Goal: Information Seeking & Learning: Find specific fact

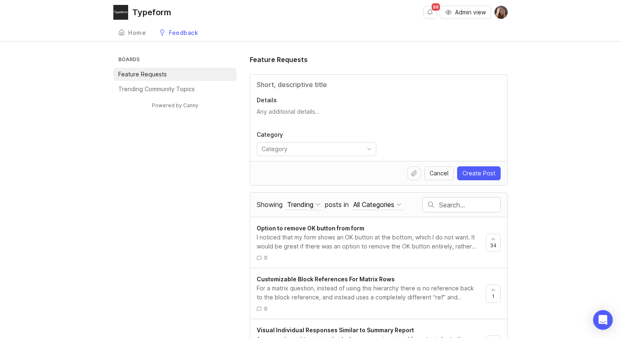
click at [439, 204] on input "text" at bounding box center [469, 204] width 61 height 9
click at [324, 207] on input "text" at bounding box center [382, 204] width 205 height 9
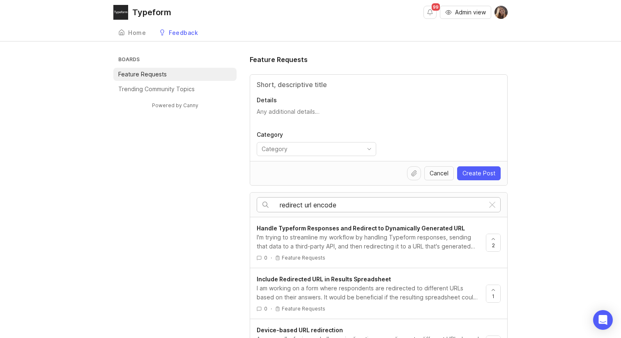
click at [325, 202] on input "redirect url encode" at bounding box center [382, 204] width 205 height 9
click at [345, 203] on input "redirect url encode" at bounding box center [382, 204] width 205 height 9
type input "redirect url encode recall"
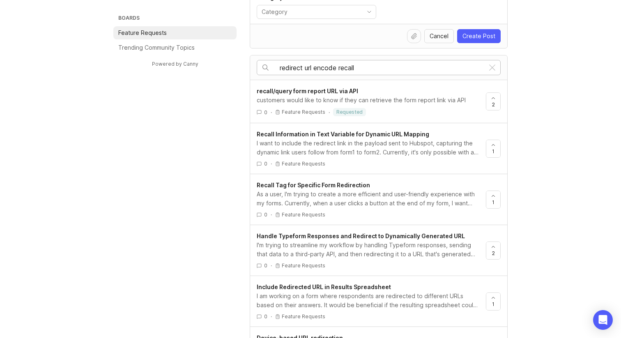
scroll to position [131, 0]
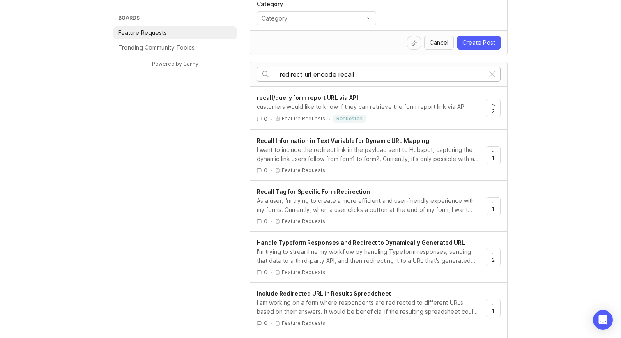
click at [278, 142] on span "Recall Information in Text Variable for Dynamic URL Mapping" at bounding box center [343, 140] width 172 height 7
